Goal: Task Accomplishment & Management: Use online tool/utility

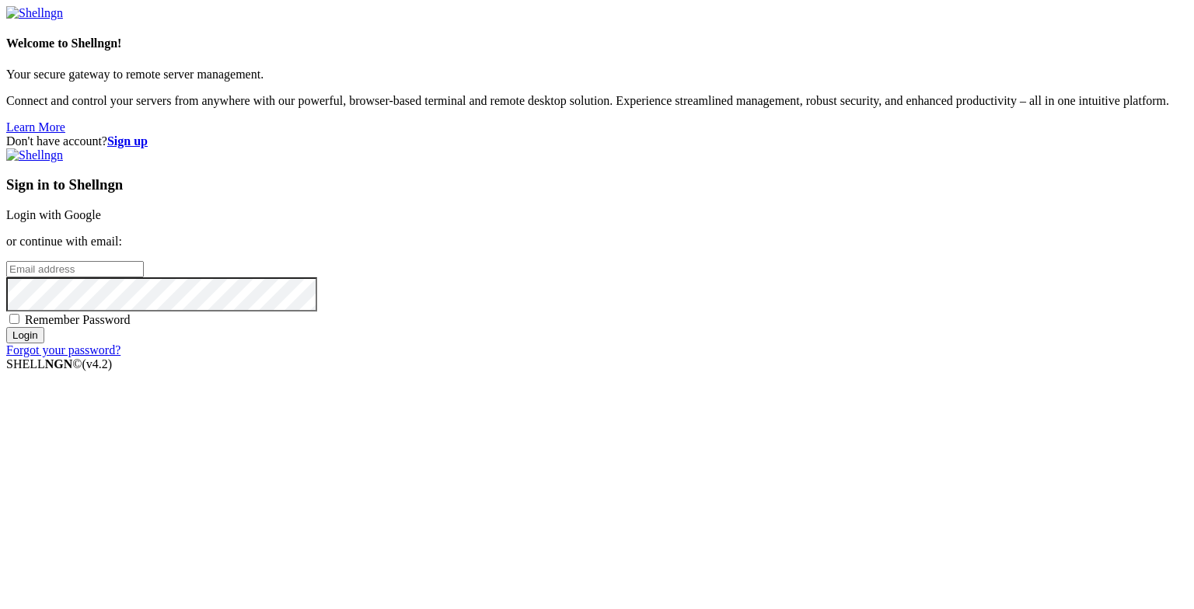
click at [101, 221] on link "Login with Google" at bounding box center [53, 214] width 95 height 13
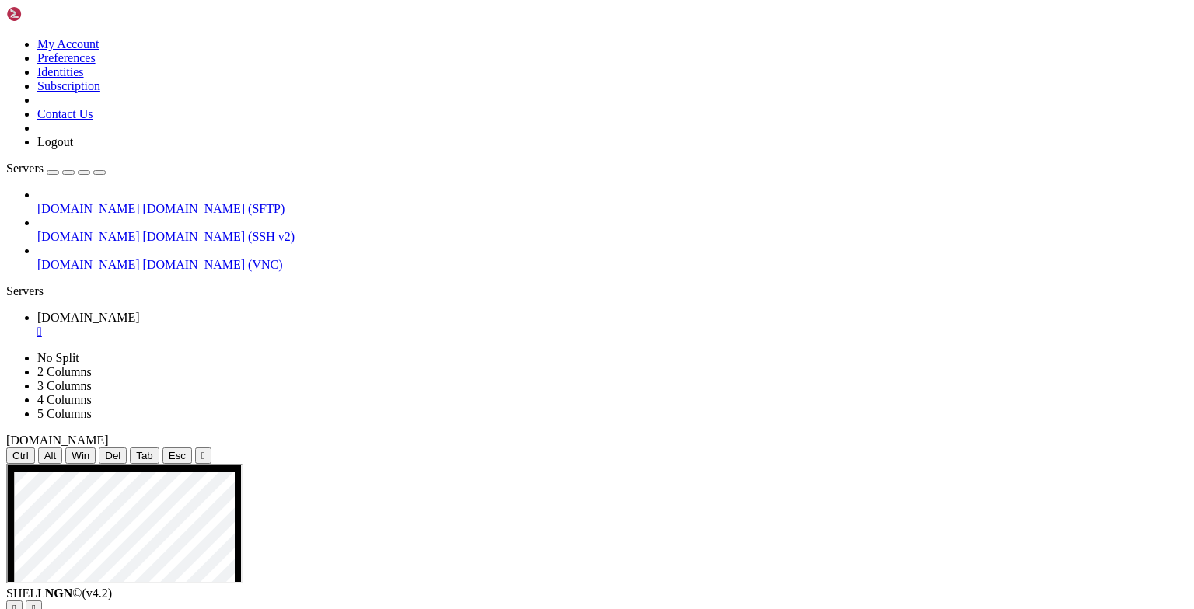
drag, startPoint x: 361, startPoint y: 54, endPoint x: 361, endPoint y: 41, distance: 12.4
click at [205, 450] on div "" at bounding box center [203, 456] width 4 height 12
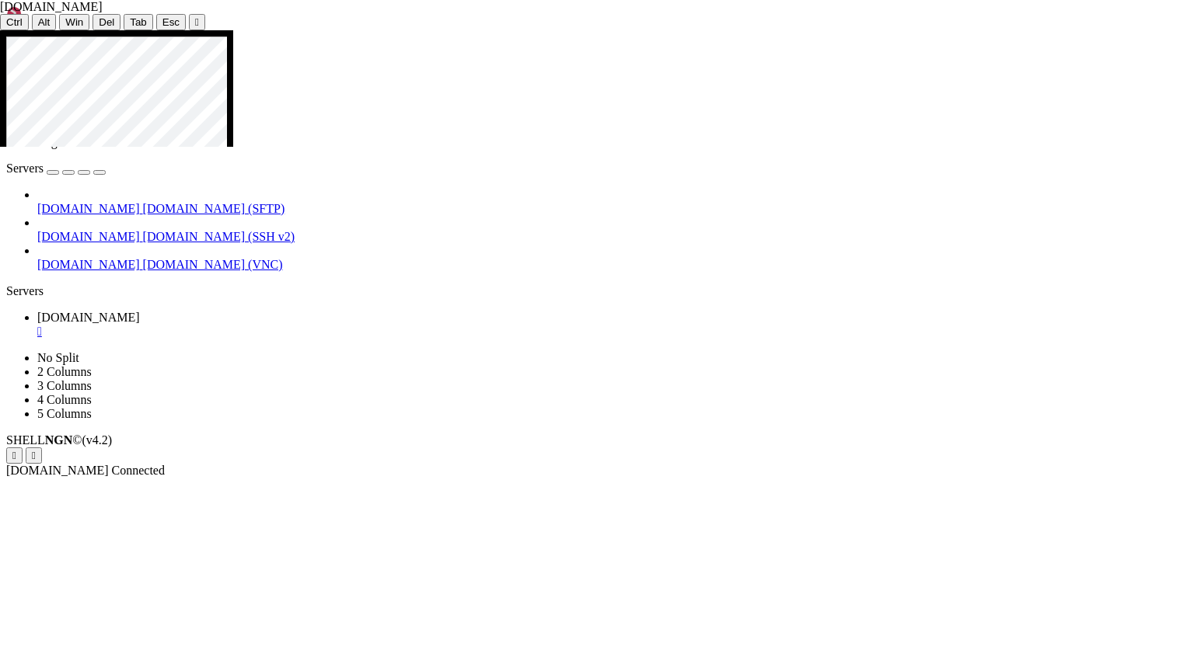
drag, startPoint x: 187, startPoint y: 120, endPoint x: 357, endPoint y: 302, distance: 250.2
